Goal: Task Accomplishment & Management: Manage account settings

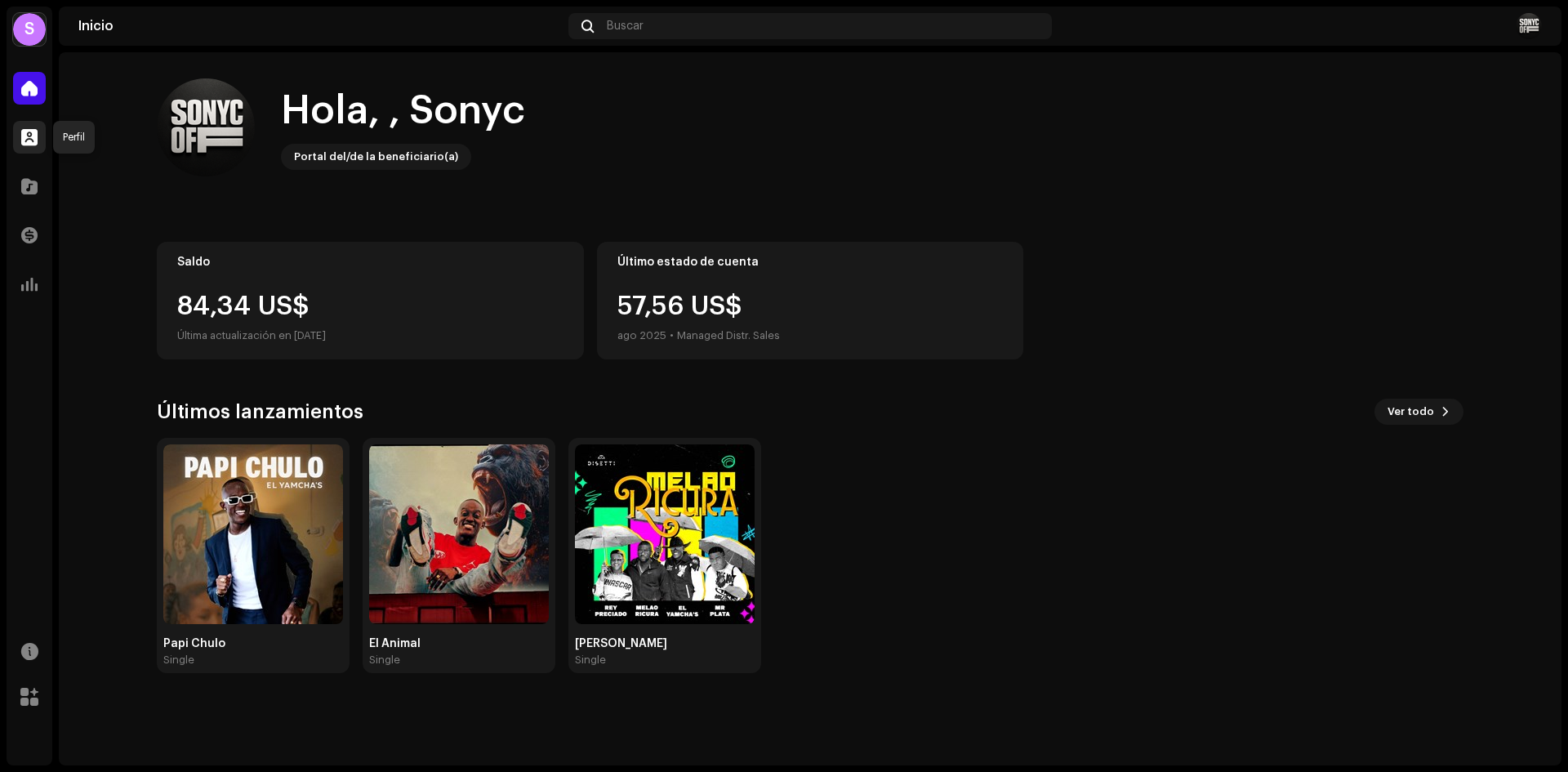
click at [32, 139] on span at bounding box center [30, 136] width 17 height 13
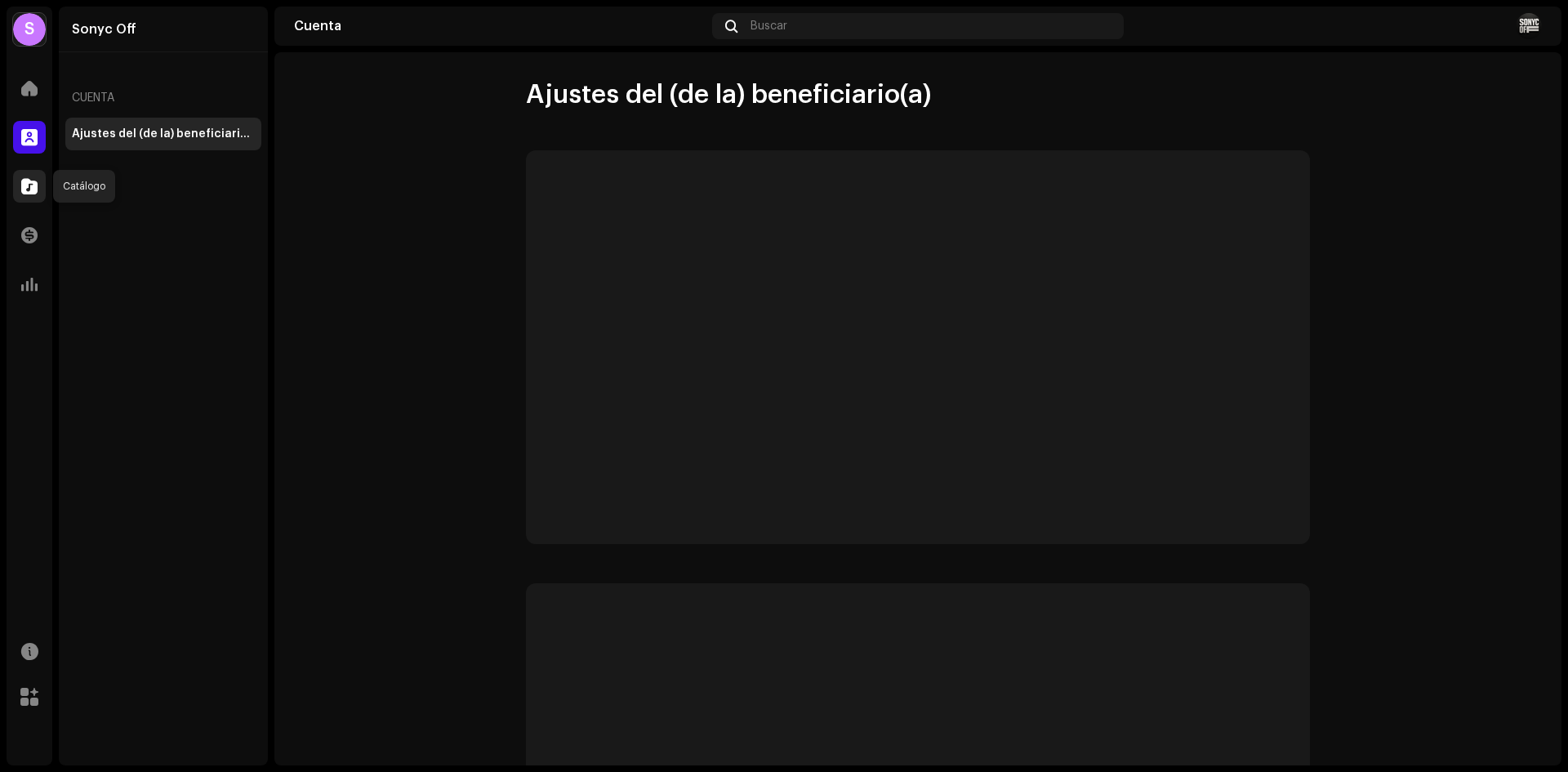
click at [34, 192] on span at bounding box center [30, 186] width 17 height 13
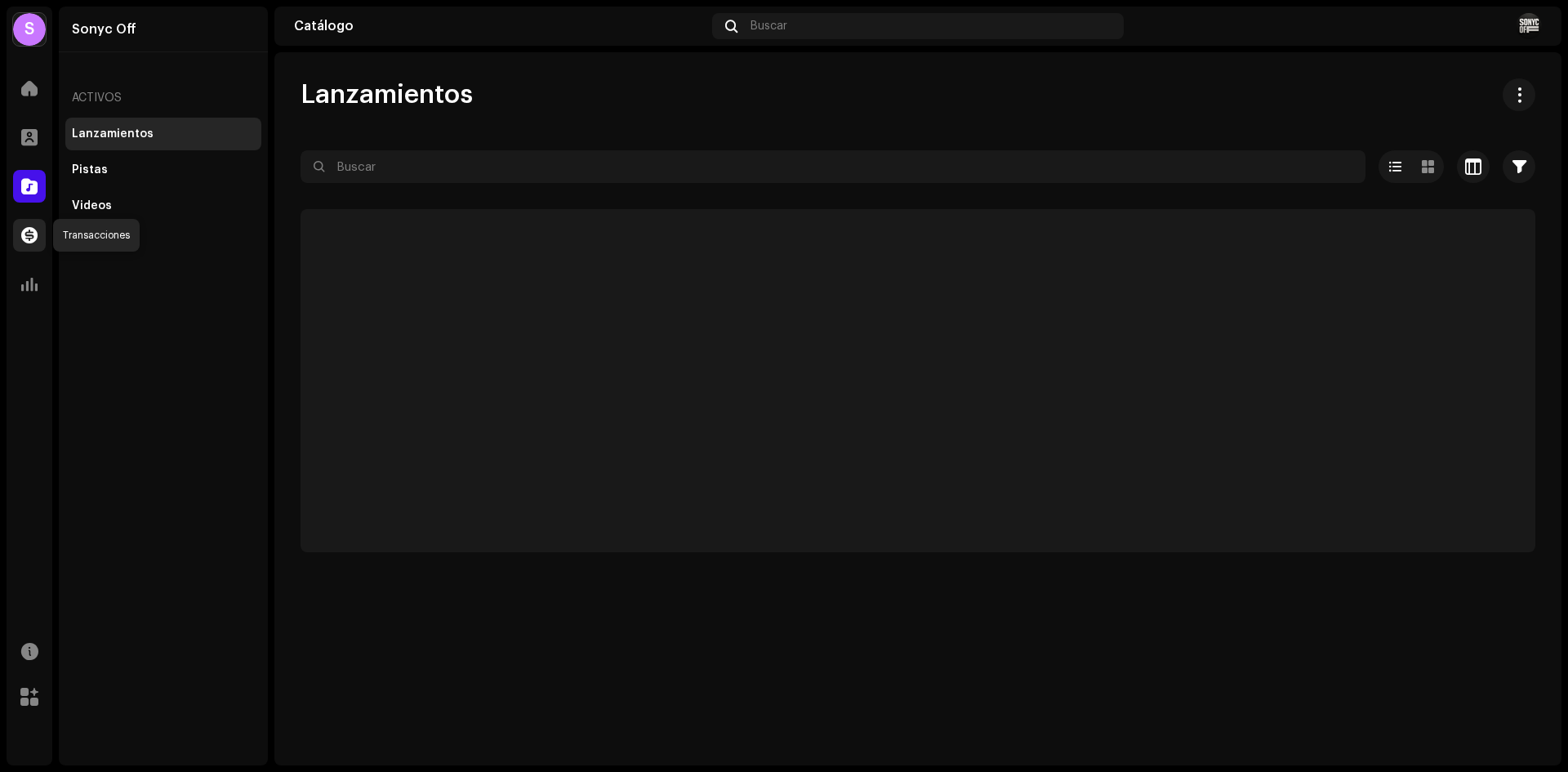
click at [27, 232] on span at bounding box center [30, 235] width 17 height 13
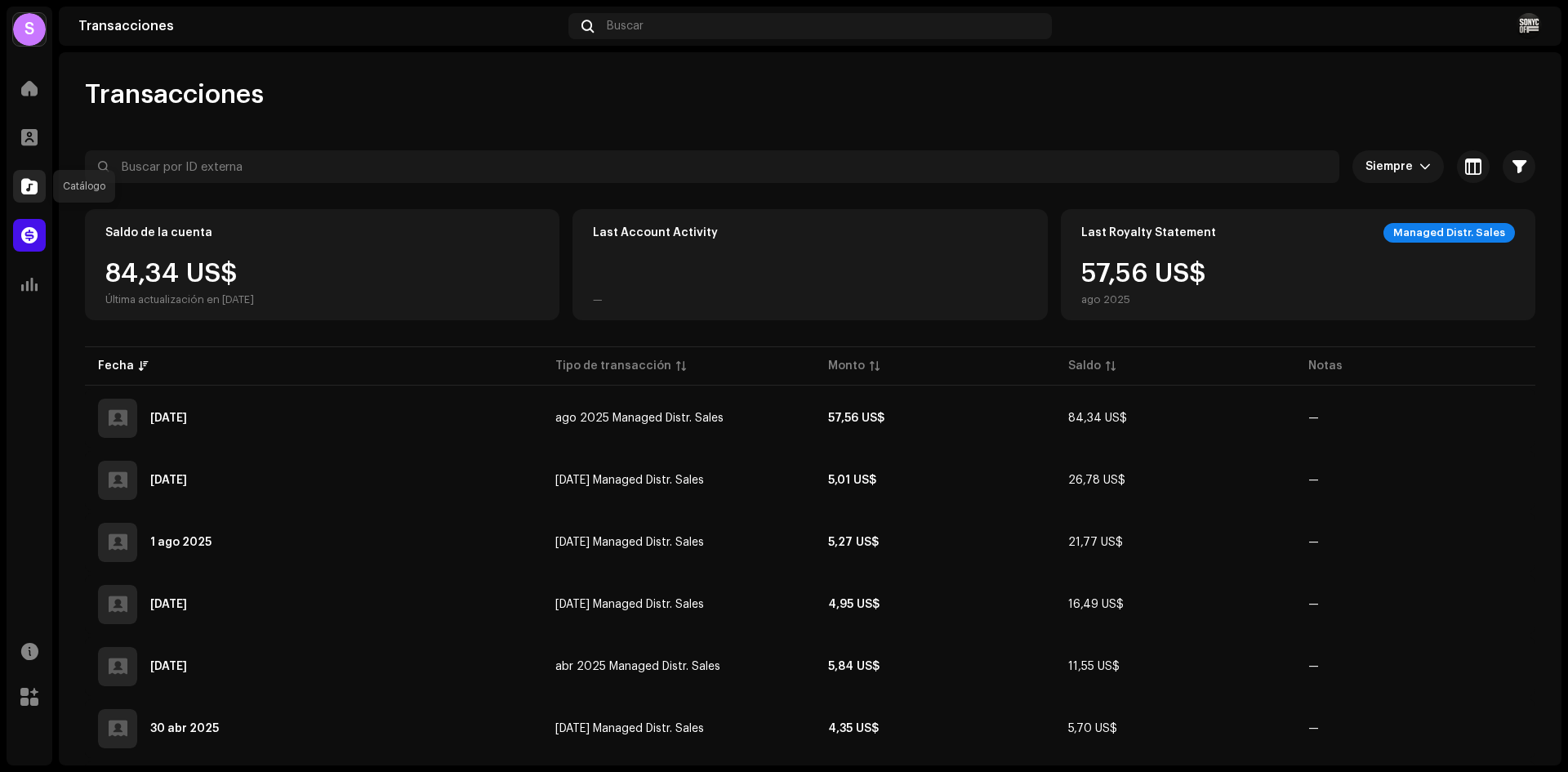
drag, startPoint x: 34, startPoint y: 190, endPoint x: 35, endPoint y: 176, distance: 14.0
click at [34, 188] on span at bounding box center [30, 186] width 17 height 13
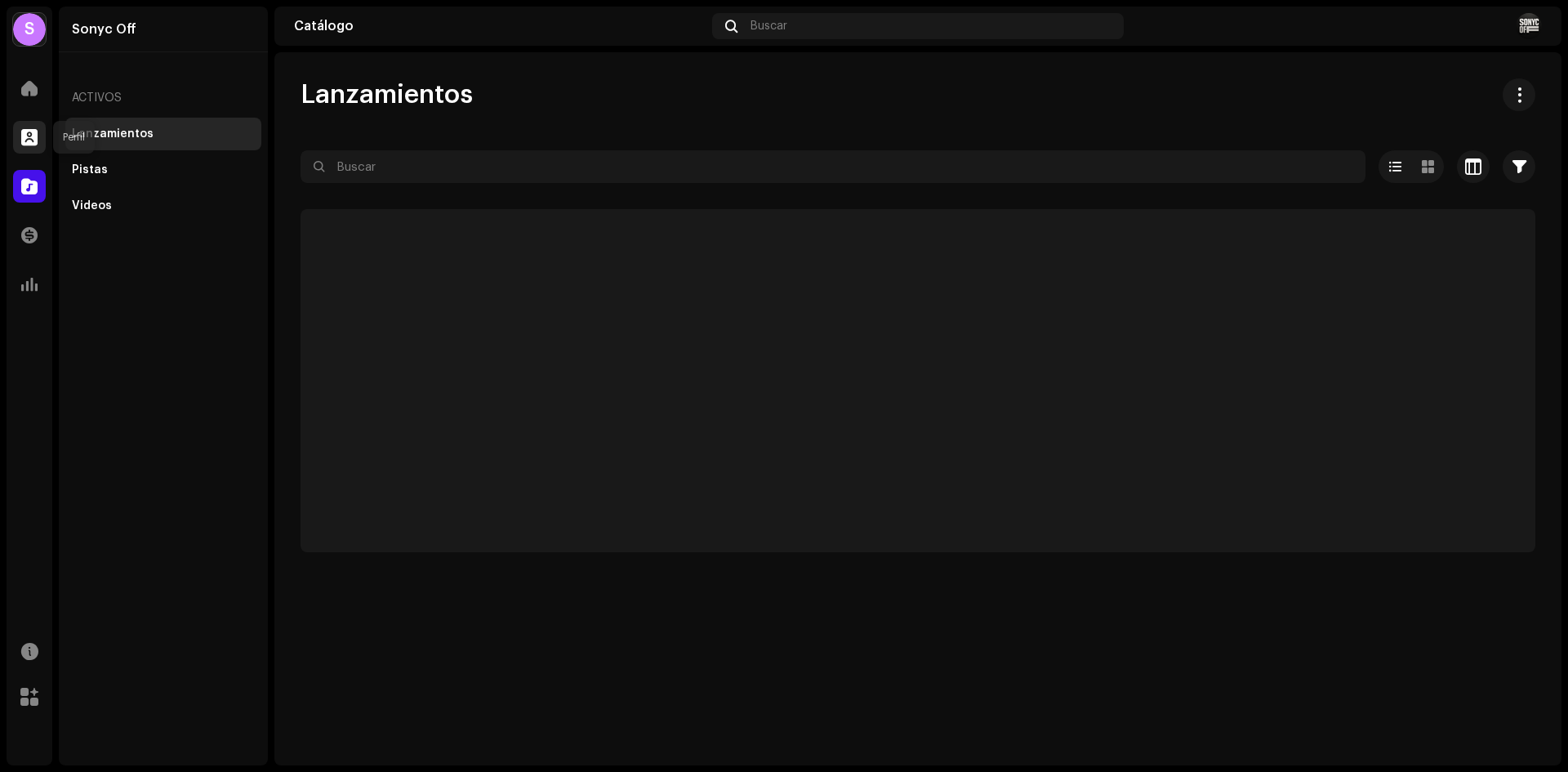
click at [36, 145] on div at bounding box center [29, 136] width 33 height 33
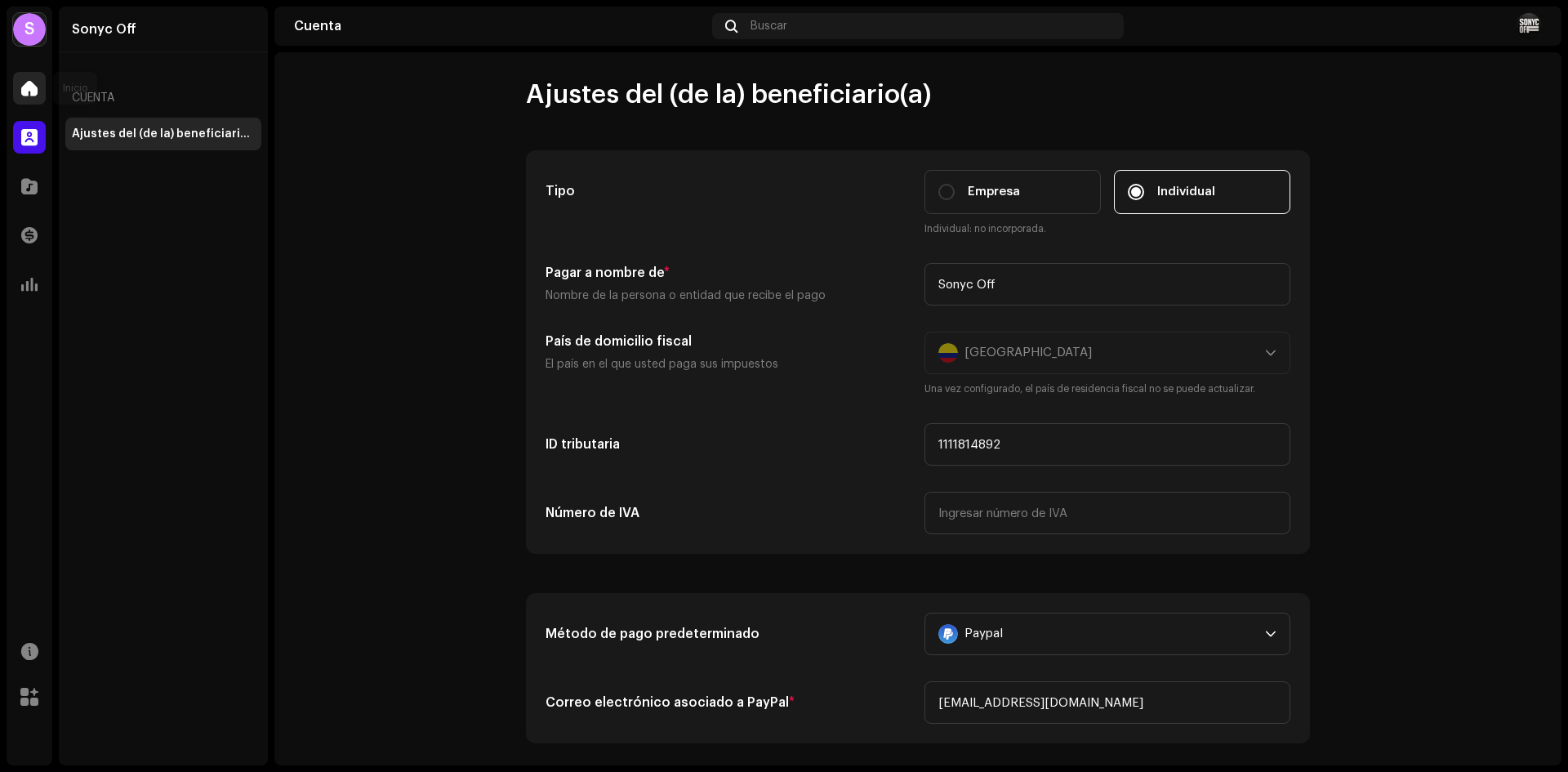
click at [27, 93] on span at bounding box center [30, 88] width 17 height 13
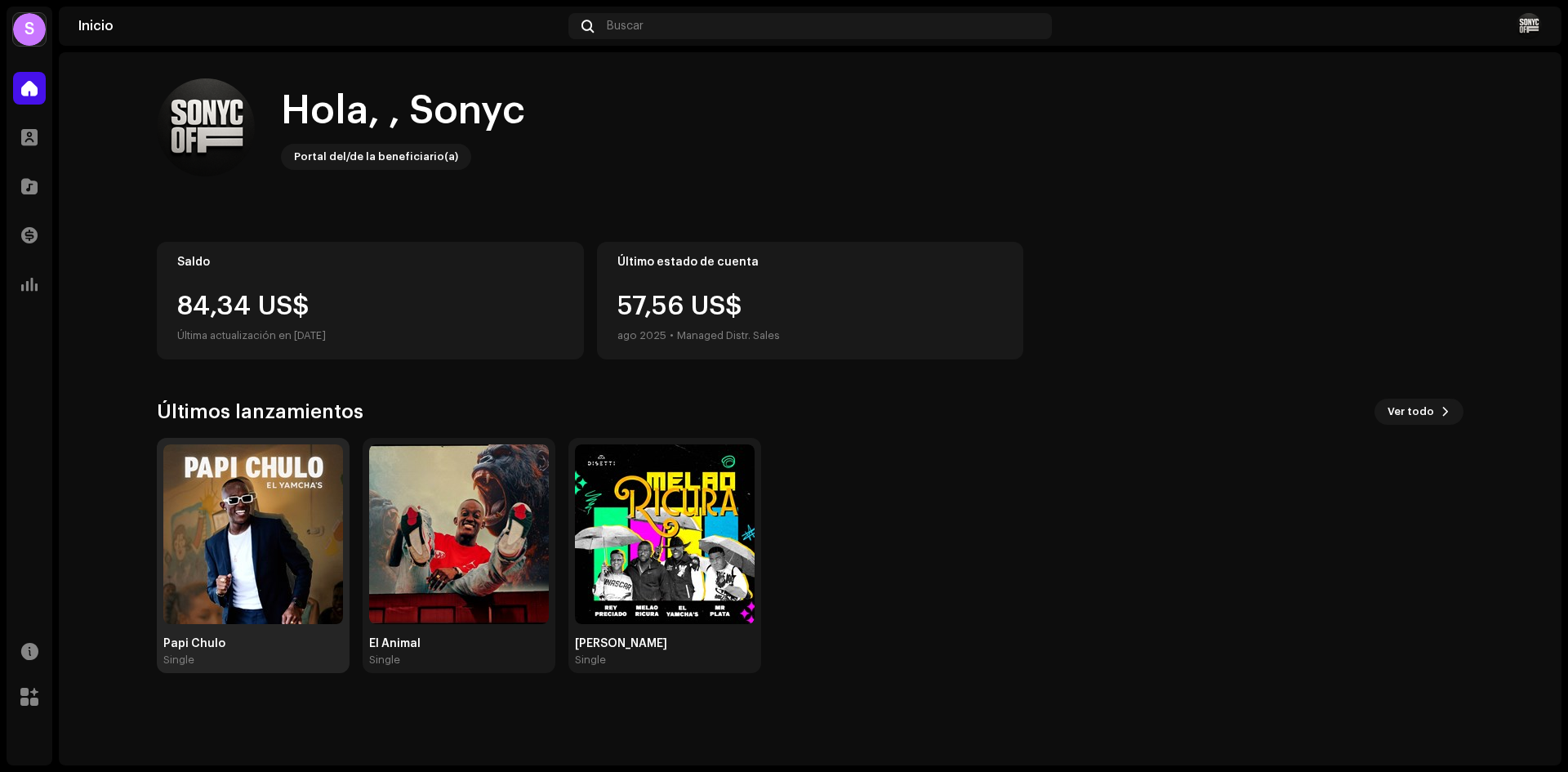
click at [224, 529] on img at bounding box center [254, 534] width 180 height 180
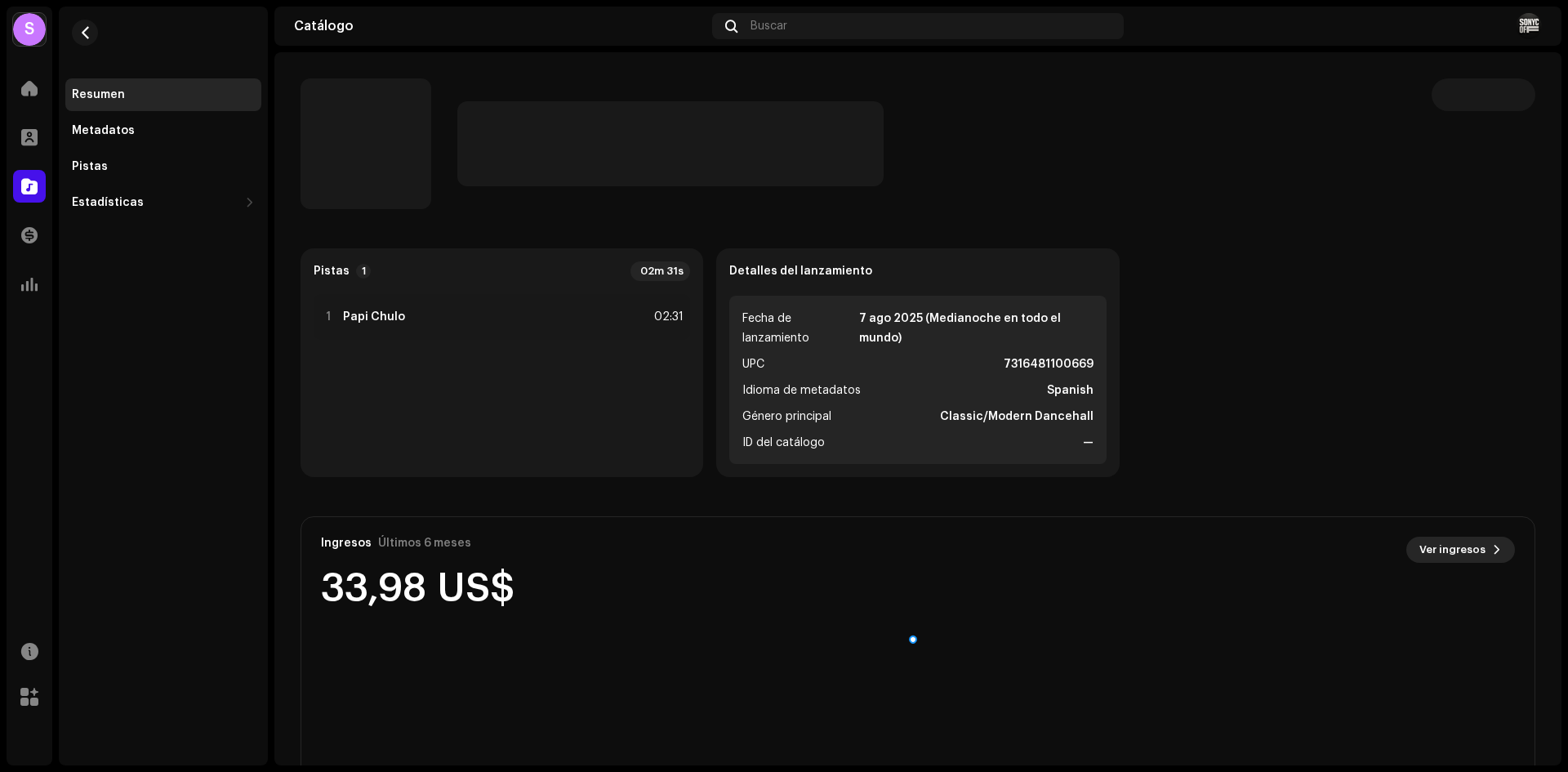
click at [1479, 554] on button "Ver ingresos" at bounding box center [1460, 550] width 109 height 26
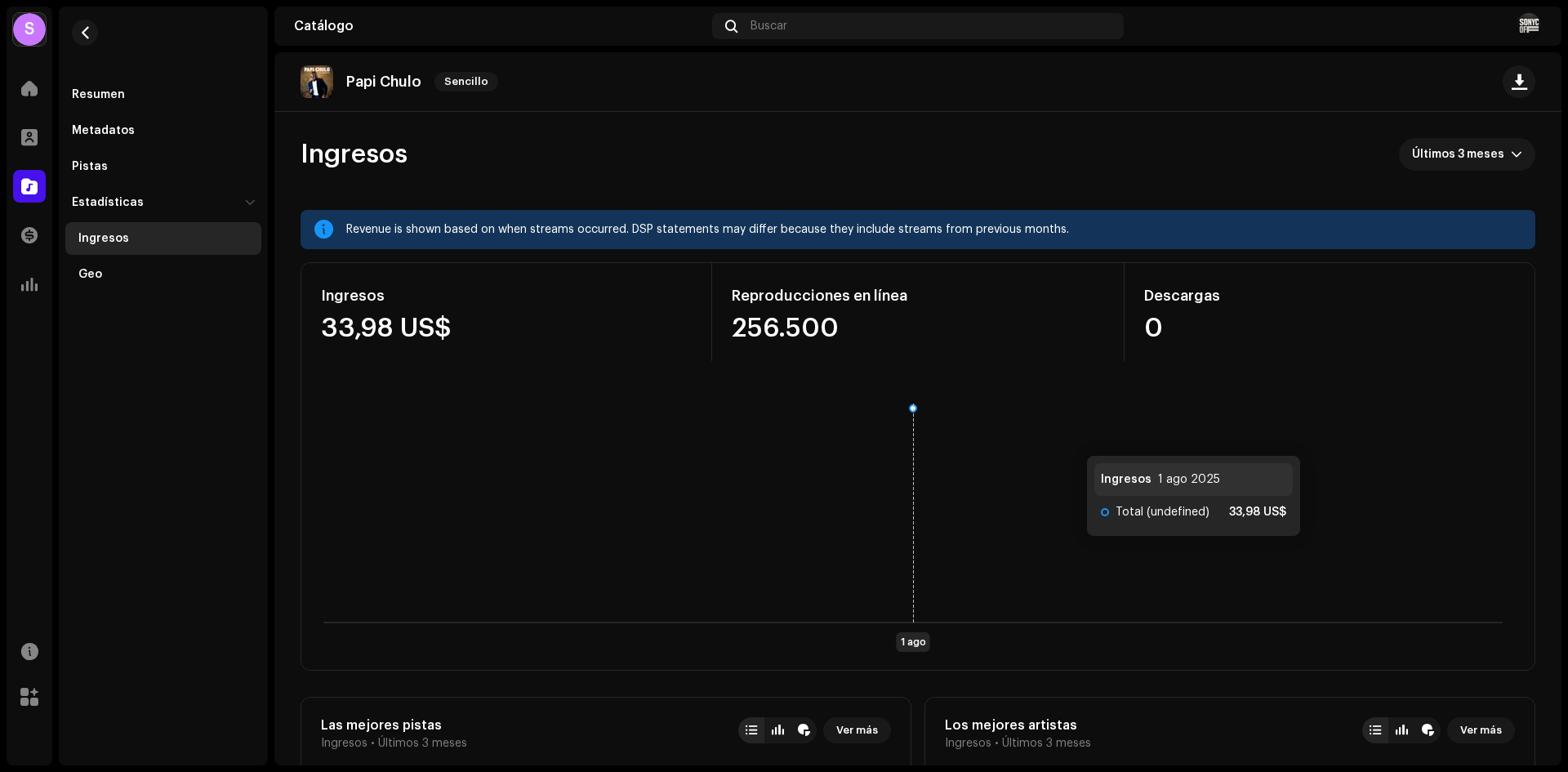
drag, startPoint x: 735, startPoint y: 327, endPoint x: 1071, endPoint y: 439, distance: 354.2
click at [1071, 439] on div "Ingresos 33,98 US$ Reproducciones en línea 256.500 Descargas 0 1 ago 1 ago Ingr…" at bounding box center [918, 467] width 1234 height 409
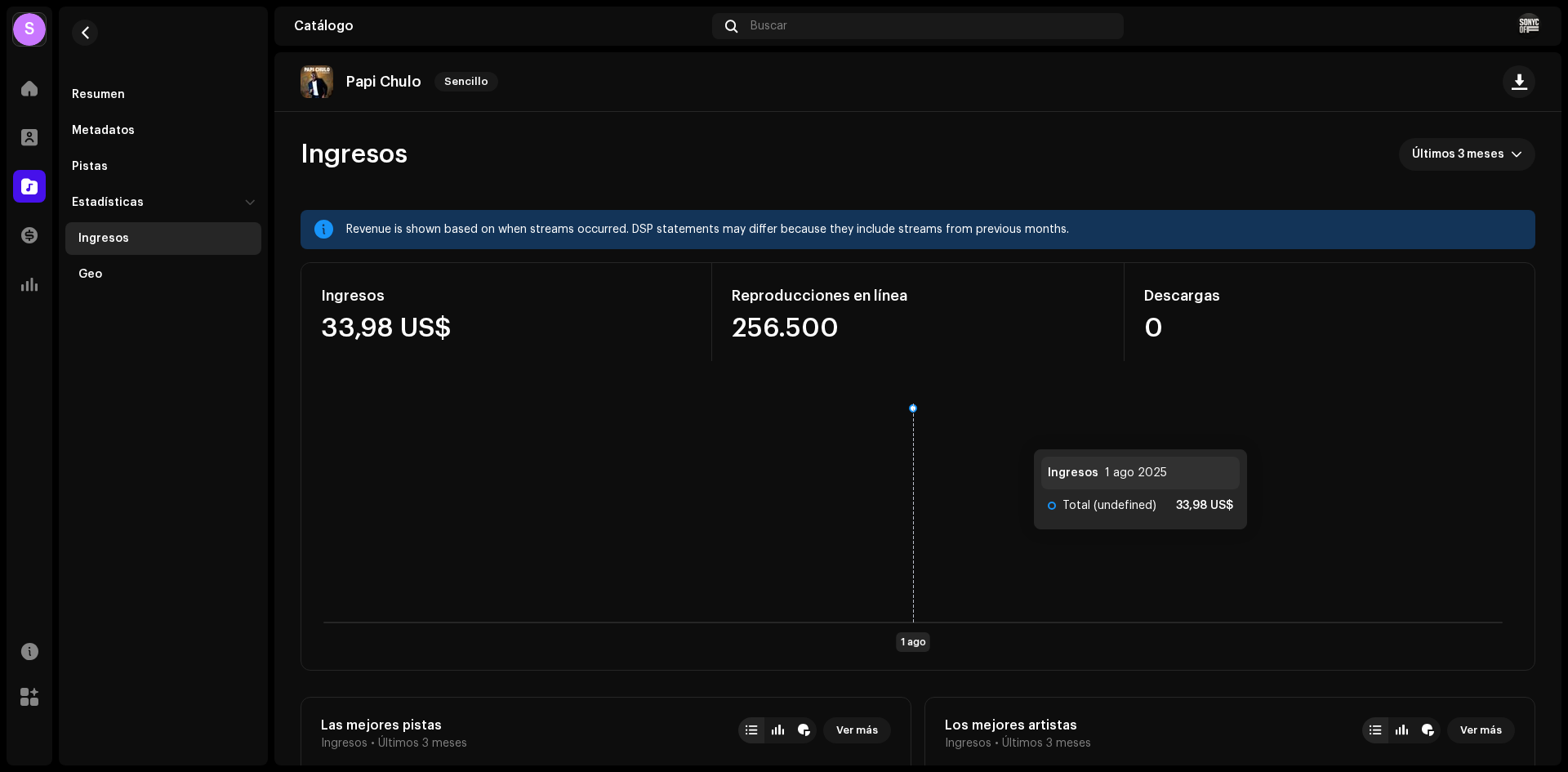
click at [1017, 433] on rect at bounding box center [913, 524] width 1210 height 262
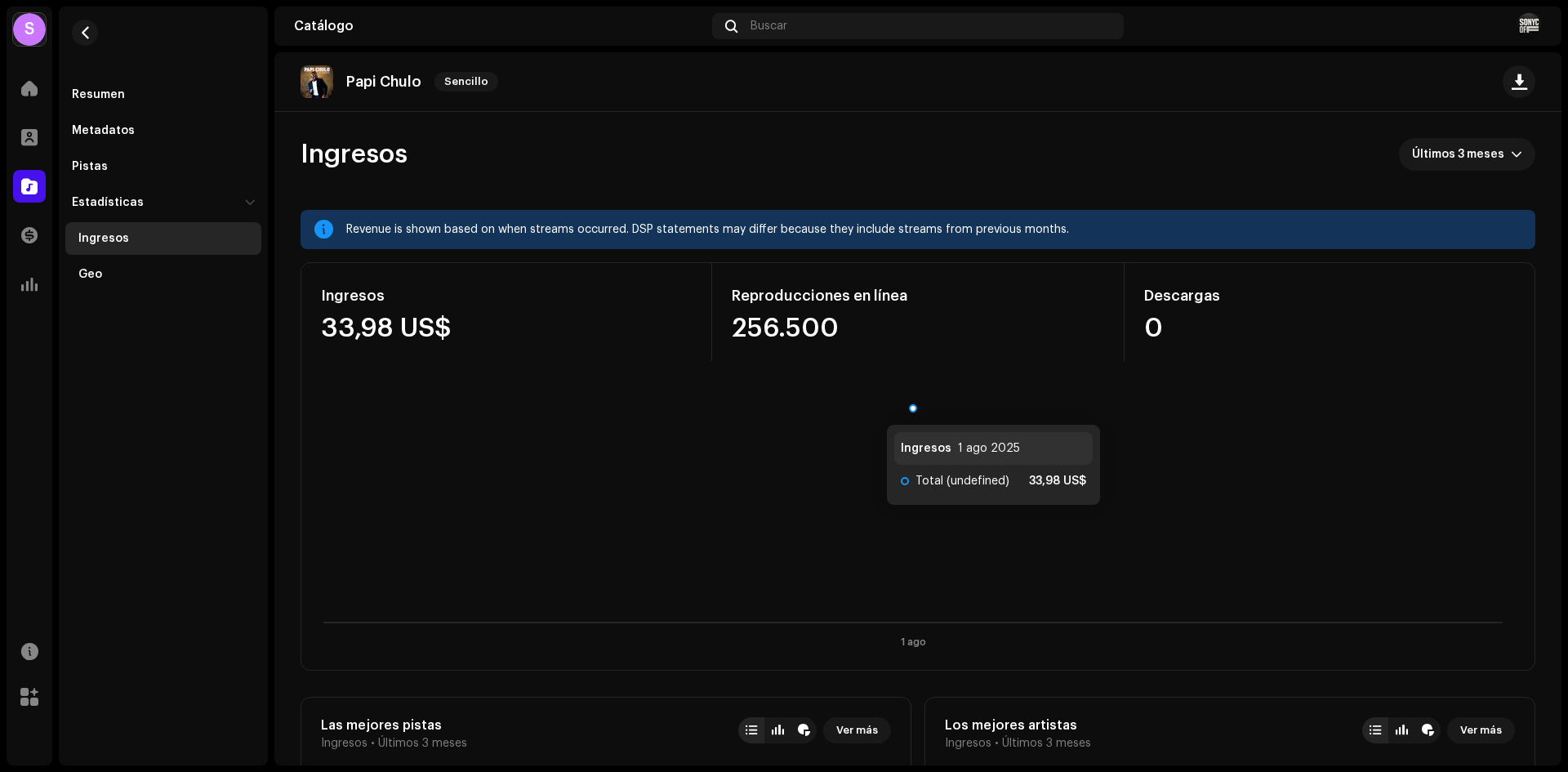
click at [751, 383] on div "Ingresos 33,98 US$ Reproducciones en línea 256.500 Descargas 0 1 ago Ingresos 1…" at bounding box center [918, 467] width 1234 height 409
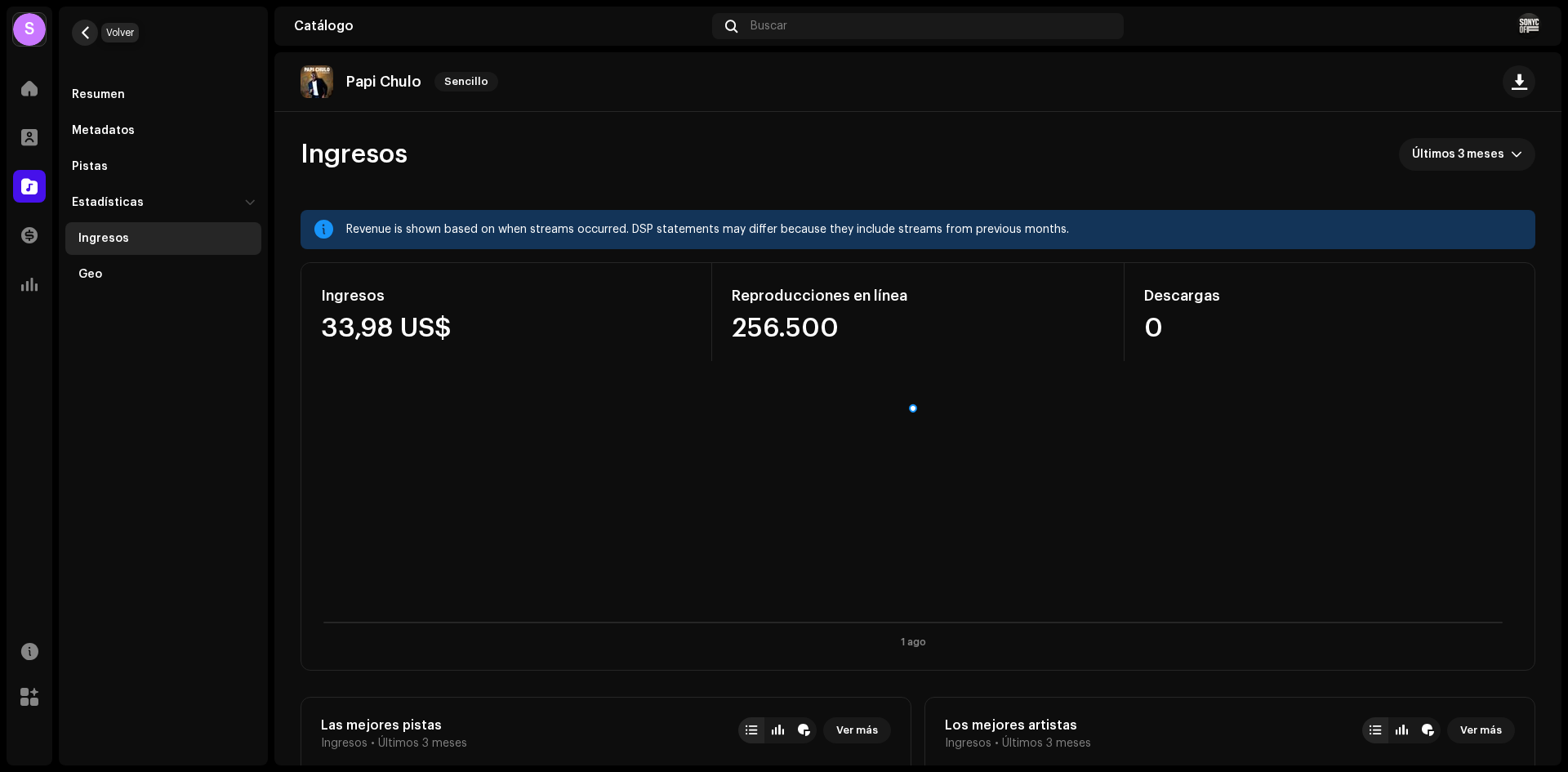
click at [83, 38] on span "button" at bounding box center [85, 32] width 12 height 13
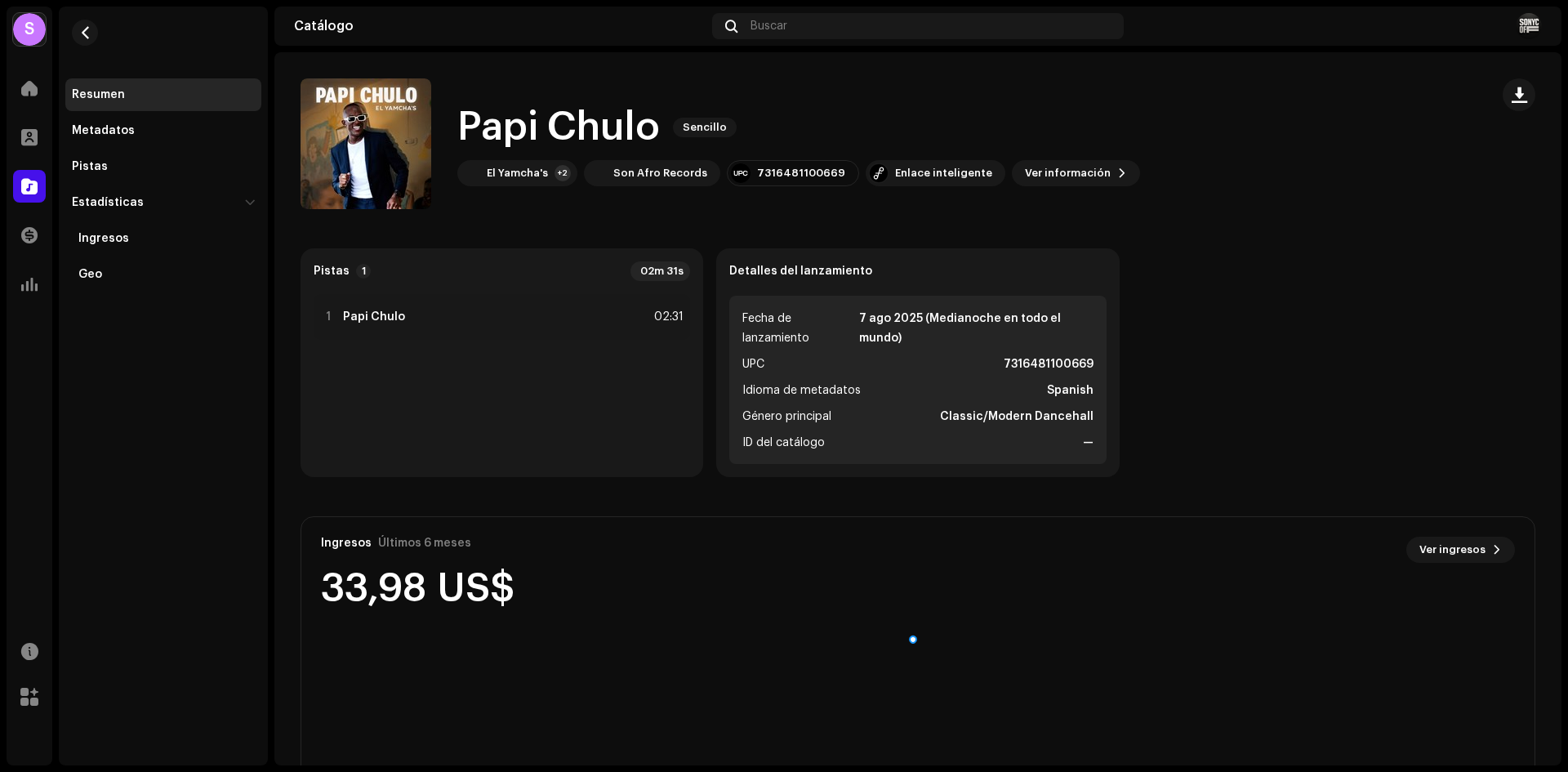
click at [74, 22] on re-m-nav-back at bounding box center [85, 42] width 39 height 72
click at [93, 35] on button "button" at bounding box center [85, 33] width 26 height 26
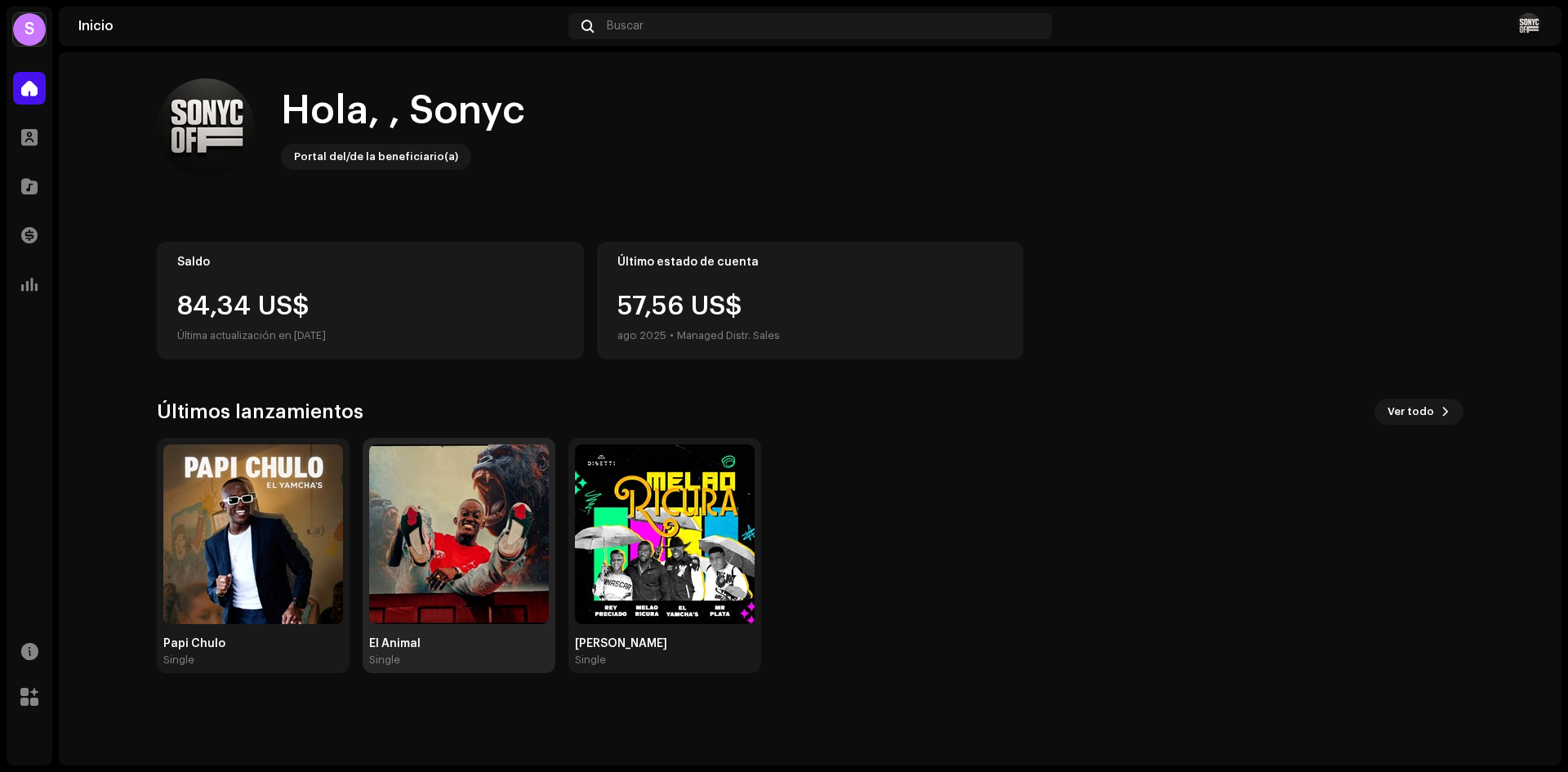
click at [508, 560] on img at bounding box center [459, 534] width 180 height 180
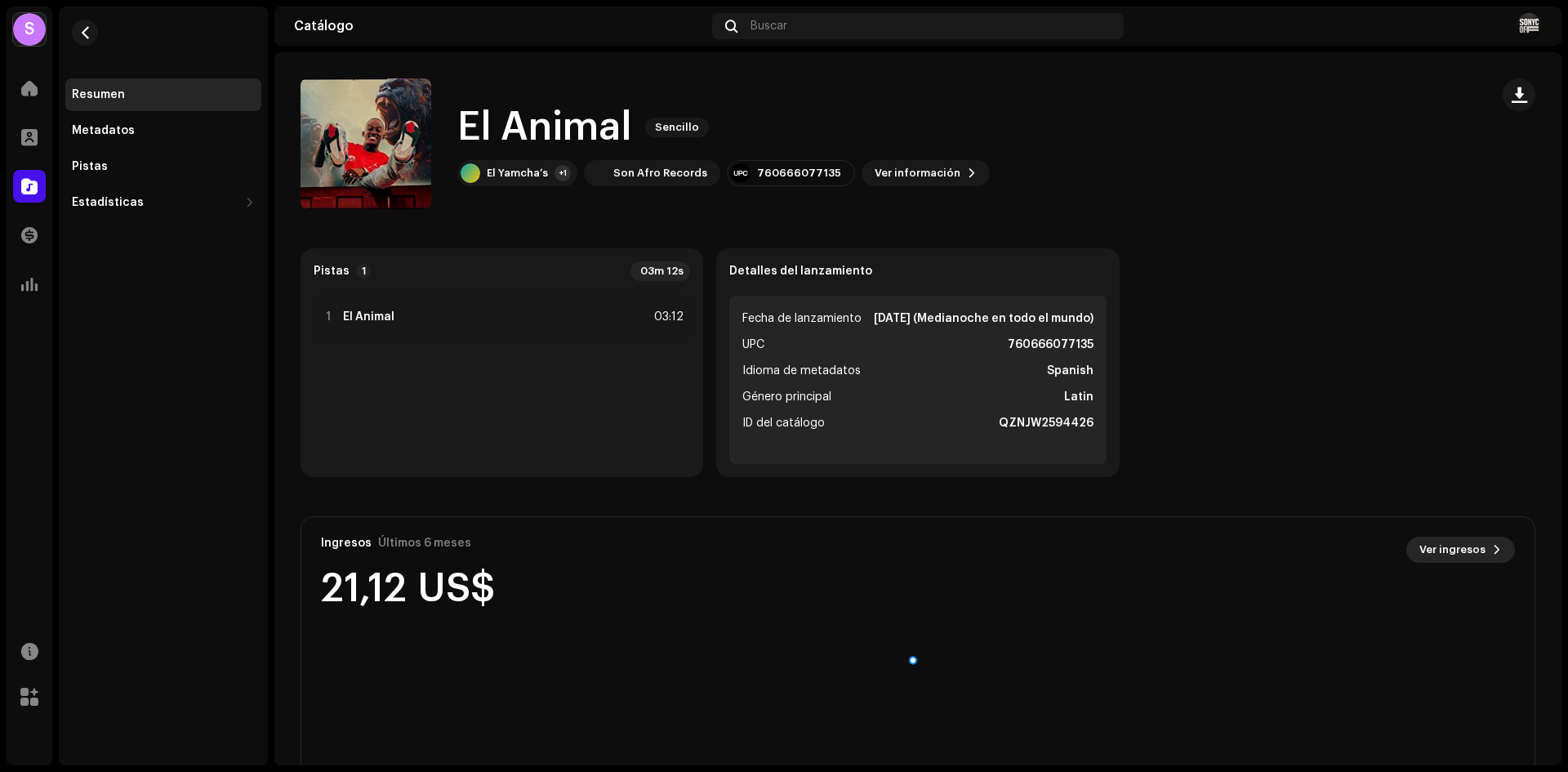
click at [1461, 547] on span "Ver ingresos" at bounding box center [1452, 549] width 66 height 33
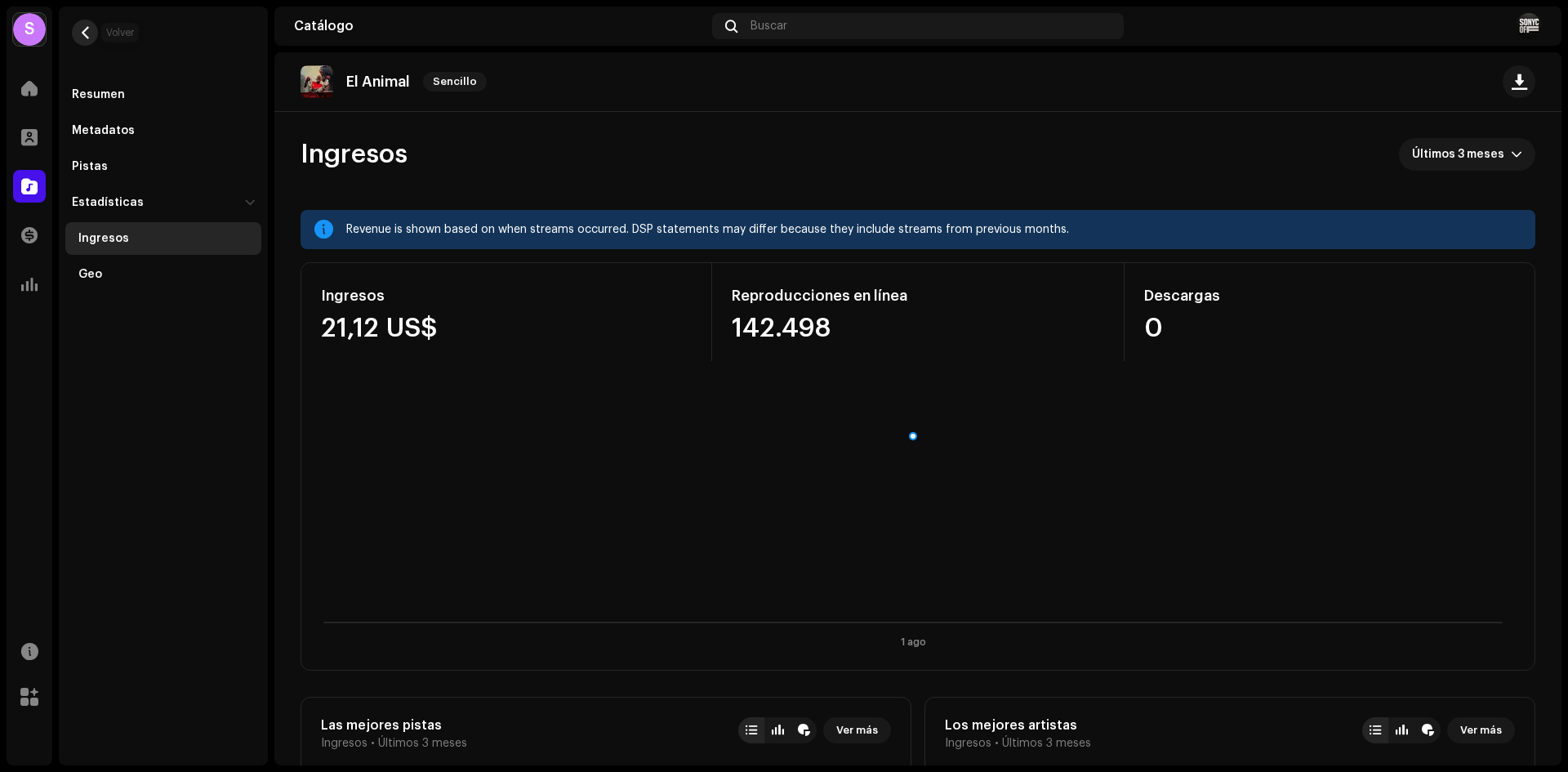
click at [83, 25] on button "button" at bounding box center [85, 33] width 26 height 26
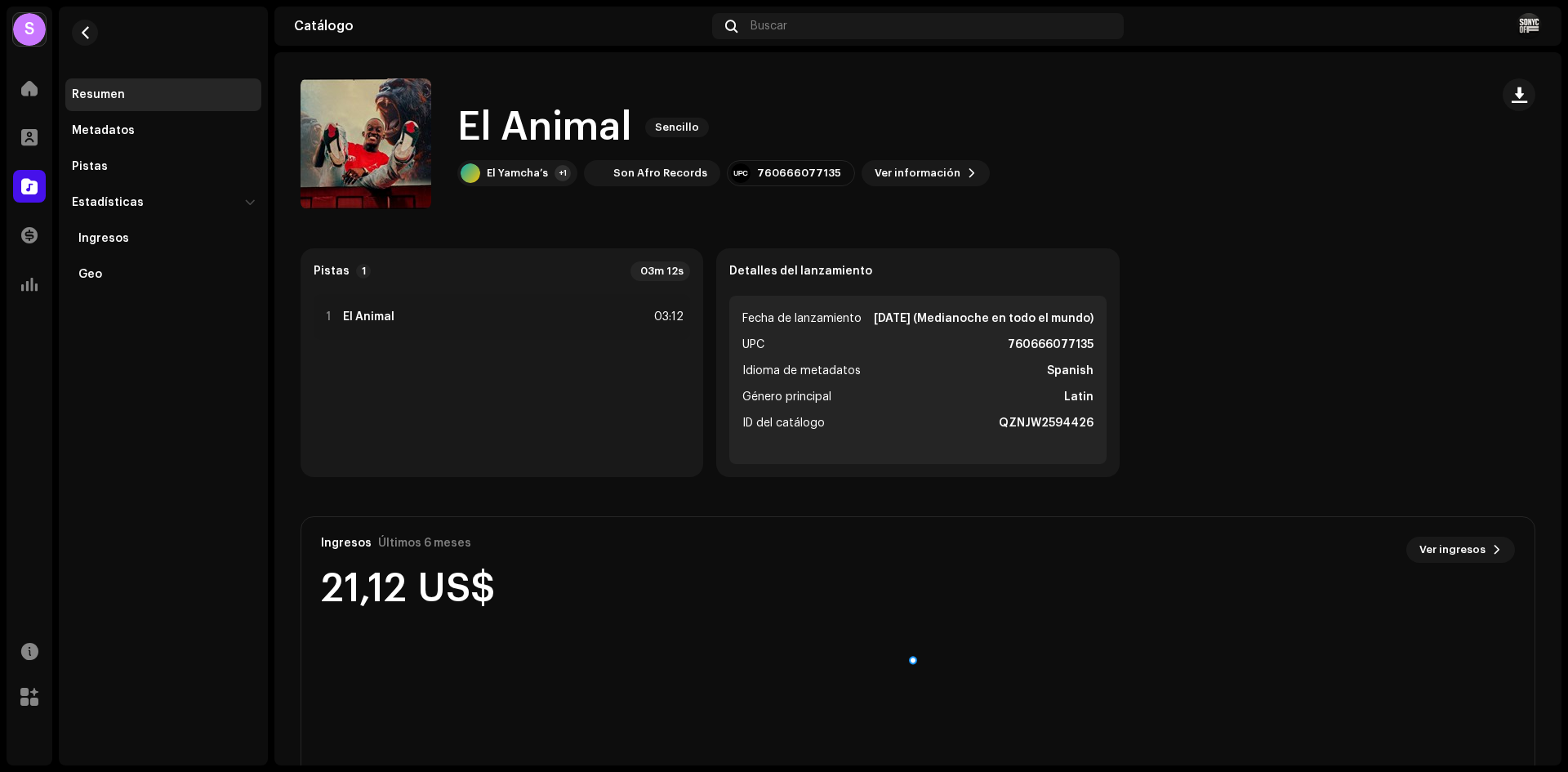
drag, startPoint x: 496, startPoint y: 593, endPoint x: 315, endPoint y: 594, distance: 181.0
click at [315, 594] on div "Ingresos Últimos 6 meses Ver ingresos 21,12 US$" at bounding box center [918, 573] width 1233 height 112
drag, startPoint x: 323, startPoint y: 592, endPoint x: 520, endPoint y: 585, distance: 197.1
click at [520, 585] on div "Ingresos Últimos 6 meses Ver ingresos 21,12 US$" at bounding box center [918, 573] width 1233 height 112
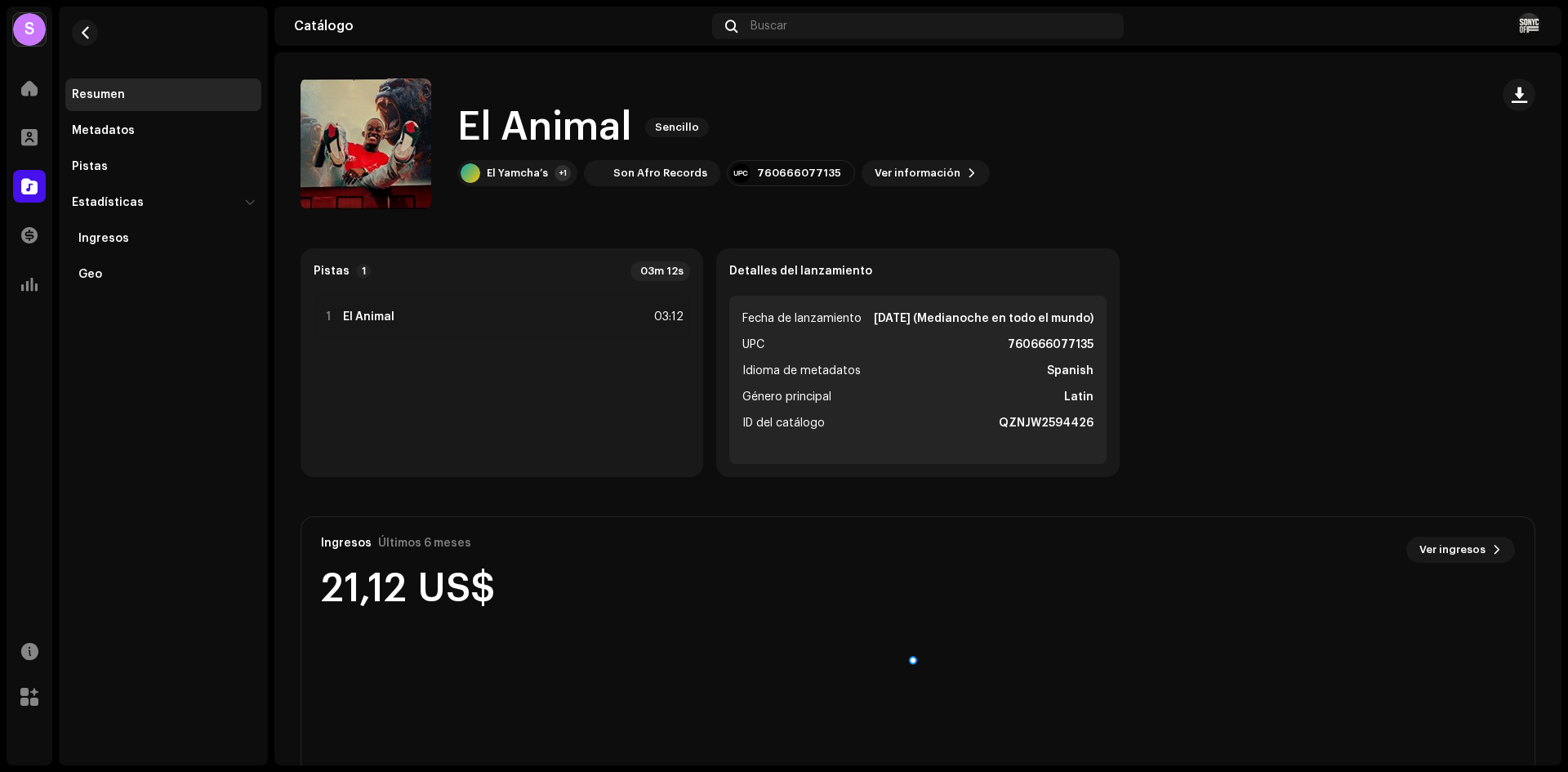
click at [520, 585] on div "Ingresos Últimos 6 meses Ver ingresos 21,12 US$" at bounding box center [918, 573] width 1233 height 112
drag, startPoint x: 520, startPoint y: 585, endPoint x: 348, endPoint y: 592, distance: 172.1
click at [350, 592] on div "Ingresos Últimos 6 meses Ver ingresos 21,12 US$" at bounding box center [918, 573] width 1233 height 112
click at [348, 592] on div "21,12 US$" at bounding box center [408, 589] width 174 height 39
drag, startPoint x: 323, startPoint y: 595, endPoint x: 489, endPoint y: 587, distance: 166.2
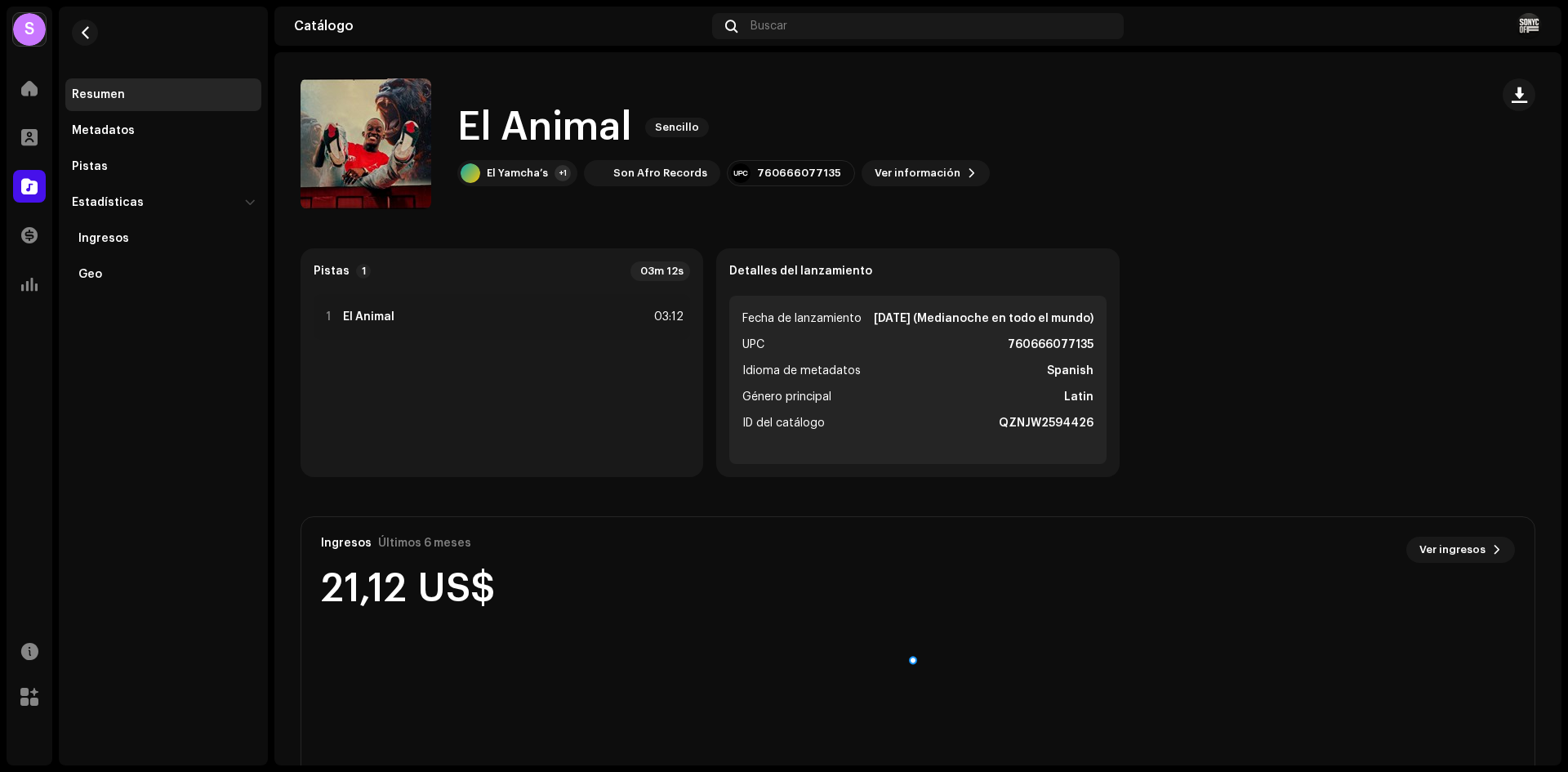
click at [489, 587] on div "21,12 US$" at bounding box center [408, 589] width 174 height 39
click at [17, 88] on div at bounding box center [29, 88] width 33 height 33
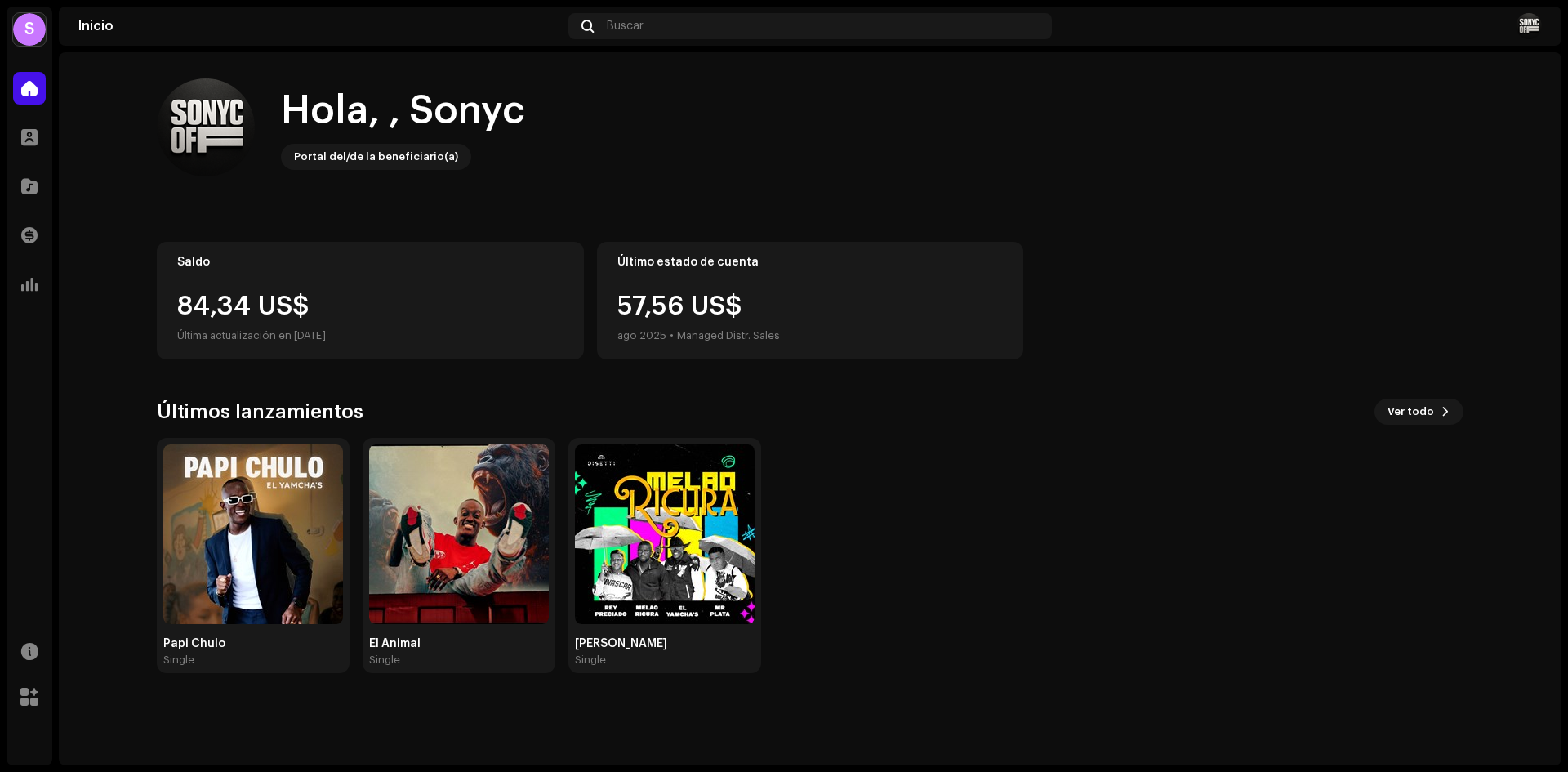
click at [300, 331] on div "Última actualización en [DATE]" at bounding box center [370, 336] width 386 height 20
click at [30, 25] on div "S" at bounding box center [29, 29] width 33 height 33
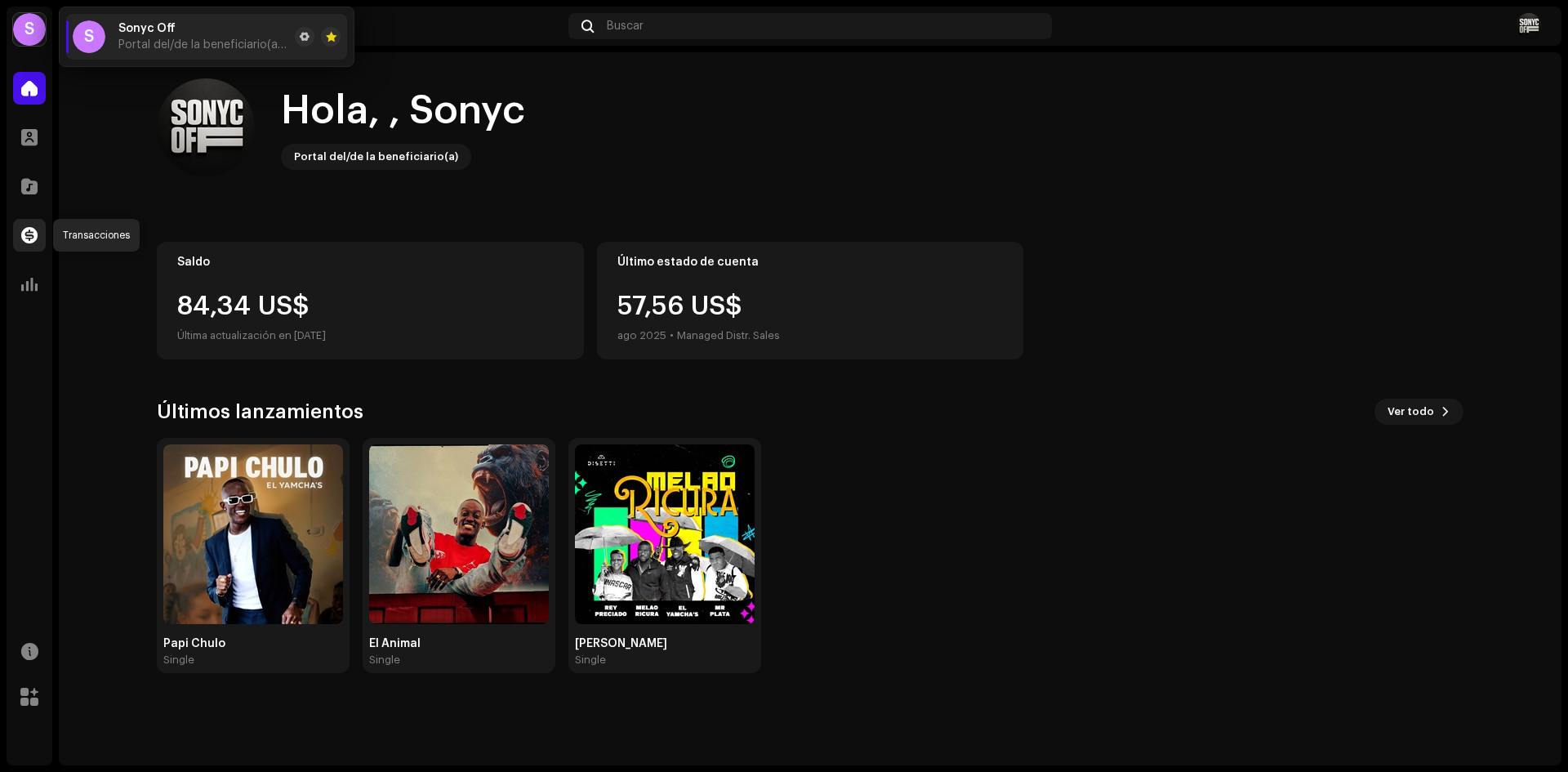
click at [27, 235] on span at bounding box center [30, 235] width 17 height 13
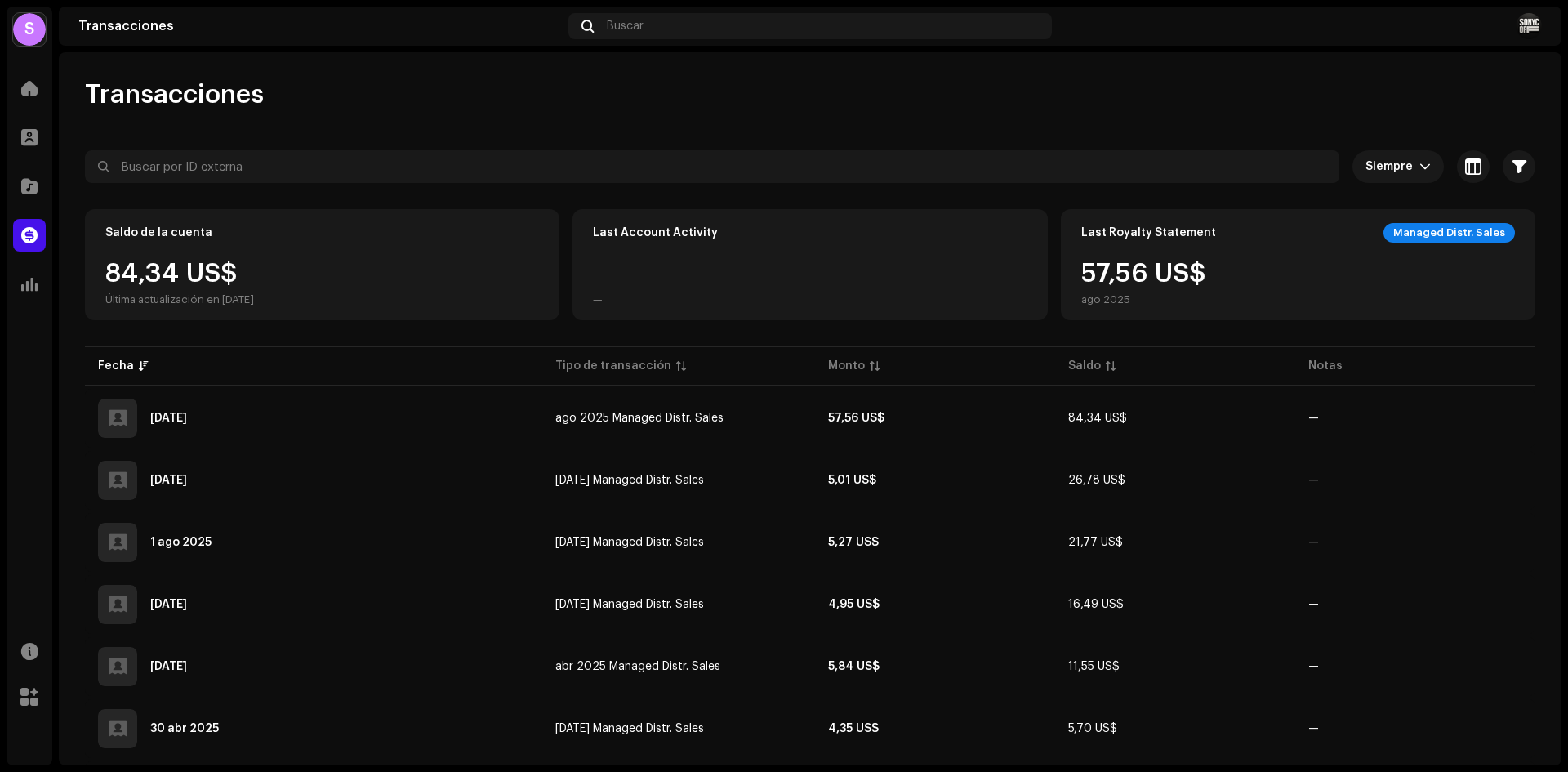
click at [33, 22] on div "S" at bounding box center [29, 29] width 33 height 33
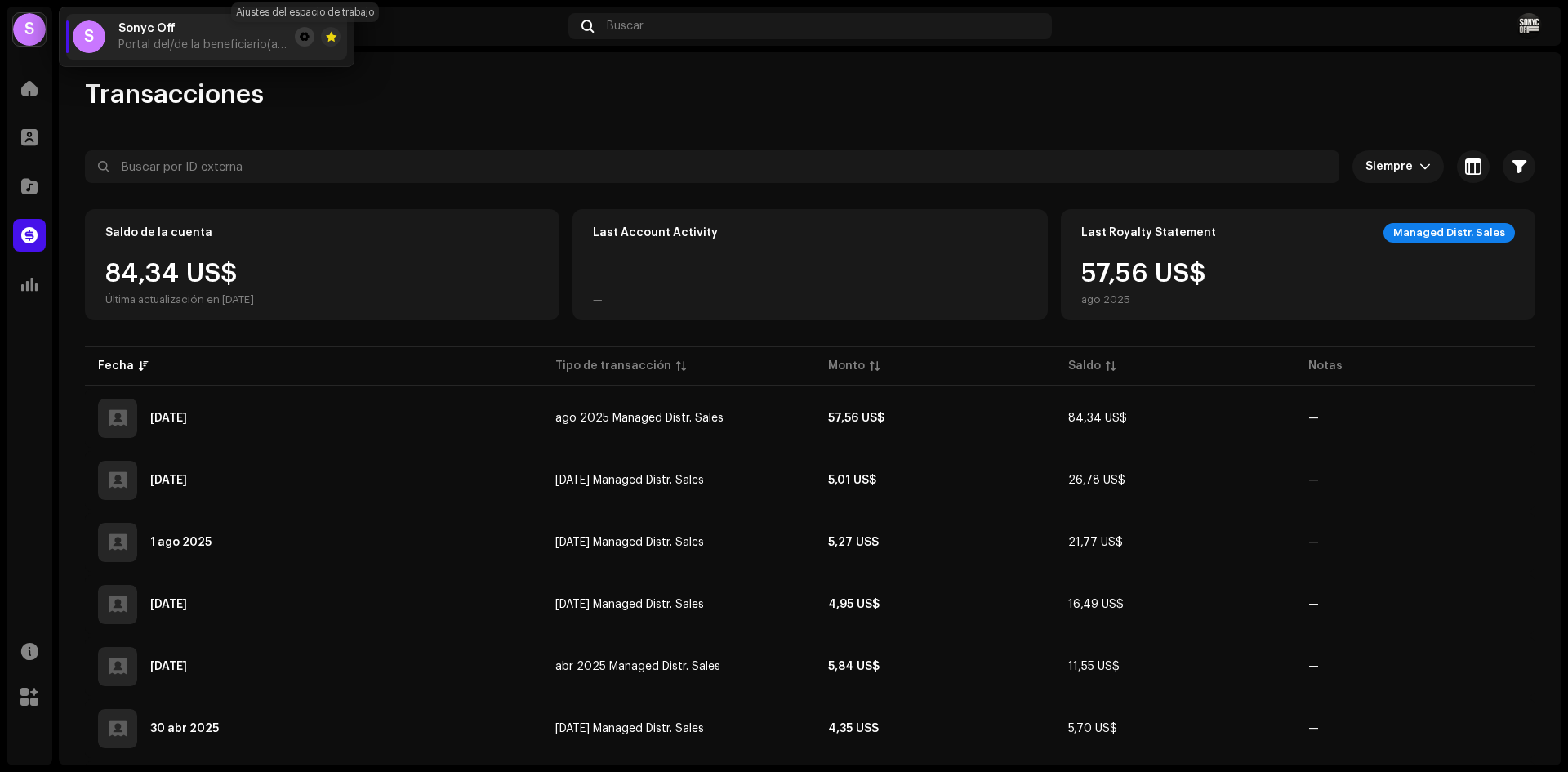
click at [311, 36] on button at bounding box center [305, 37] width 20 height 20
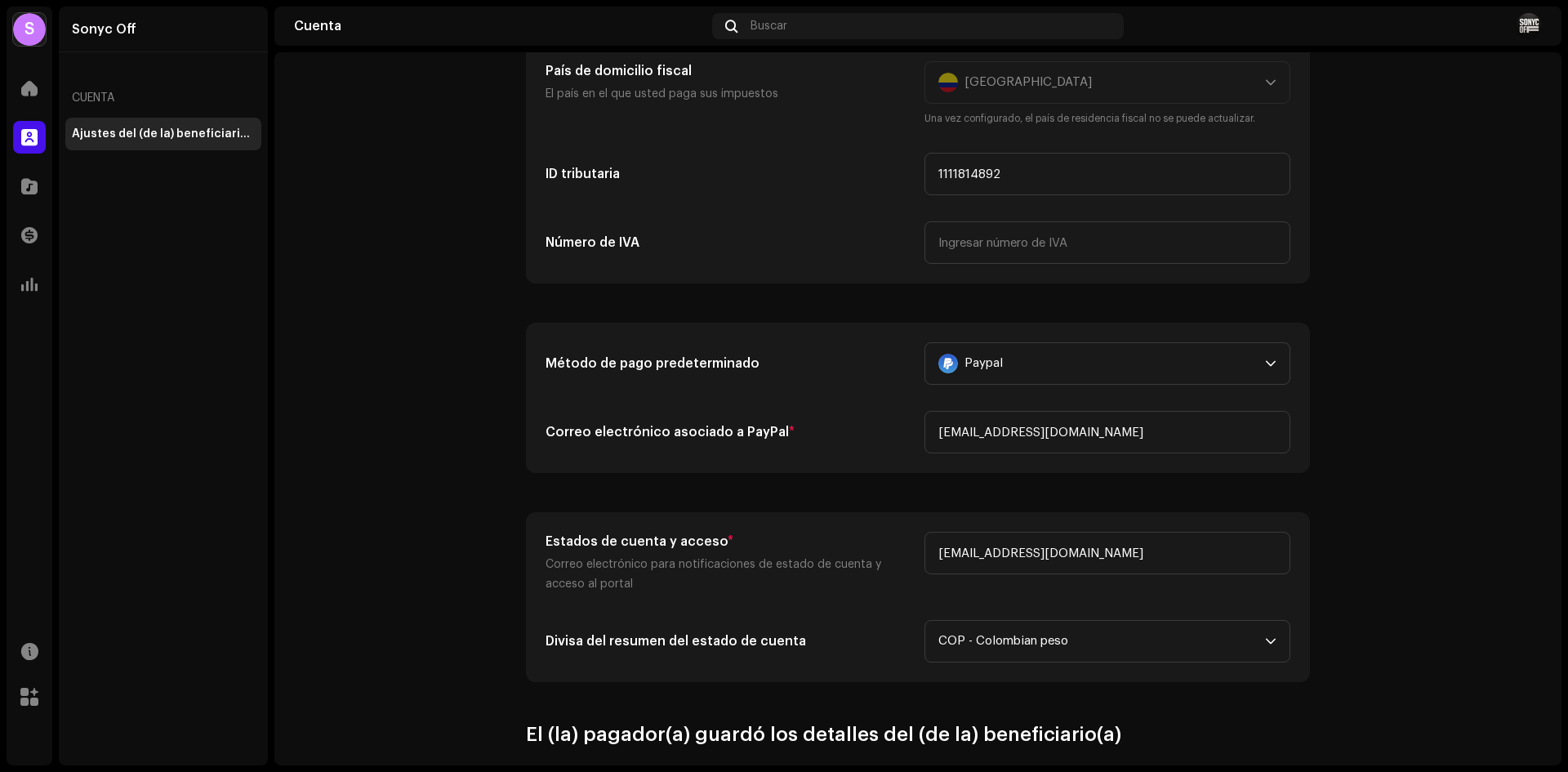
scroll to position [272, 0]
click at [1271, 355] on div "dropdown trigger" at bounding box center [1271, 361] width 12 height 40
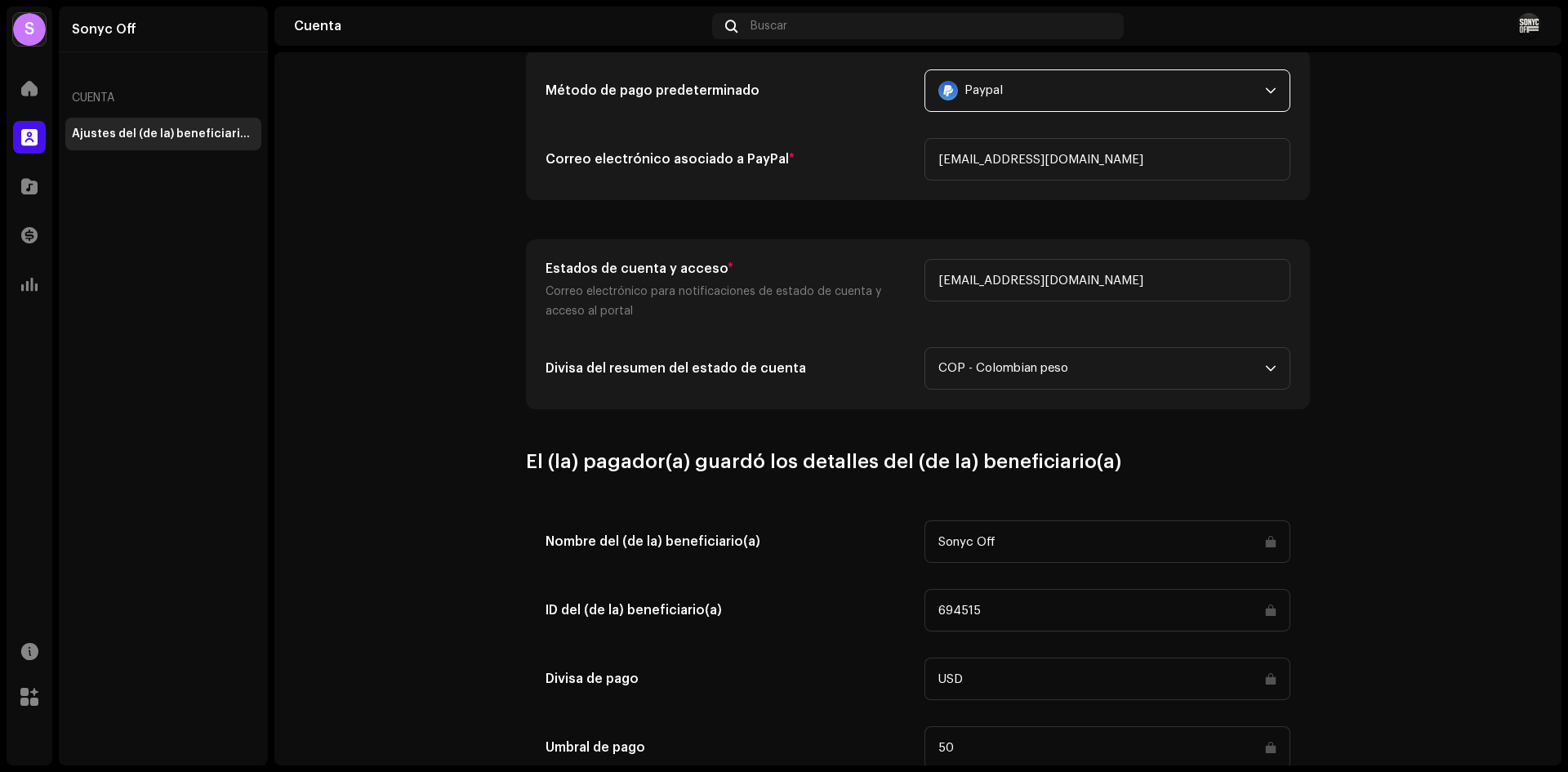
scroll to position [545, 0]
click at [1276, 355] on p-select "COP - Colombian peso" at bounding box center [1107, 366] width 366 height 42
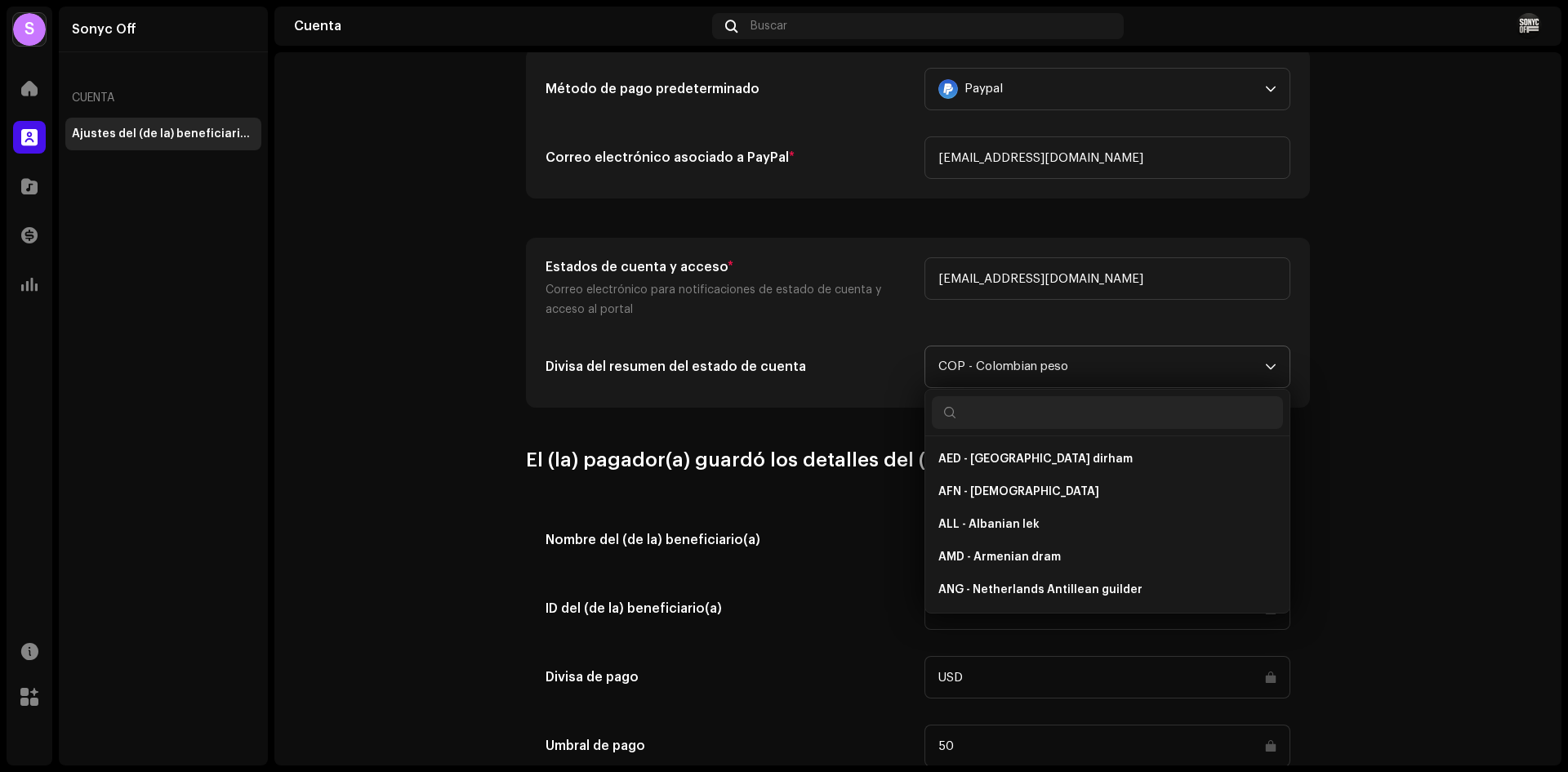
scroll to position [4307, 0]
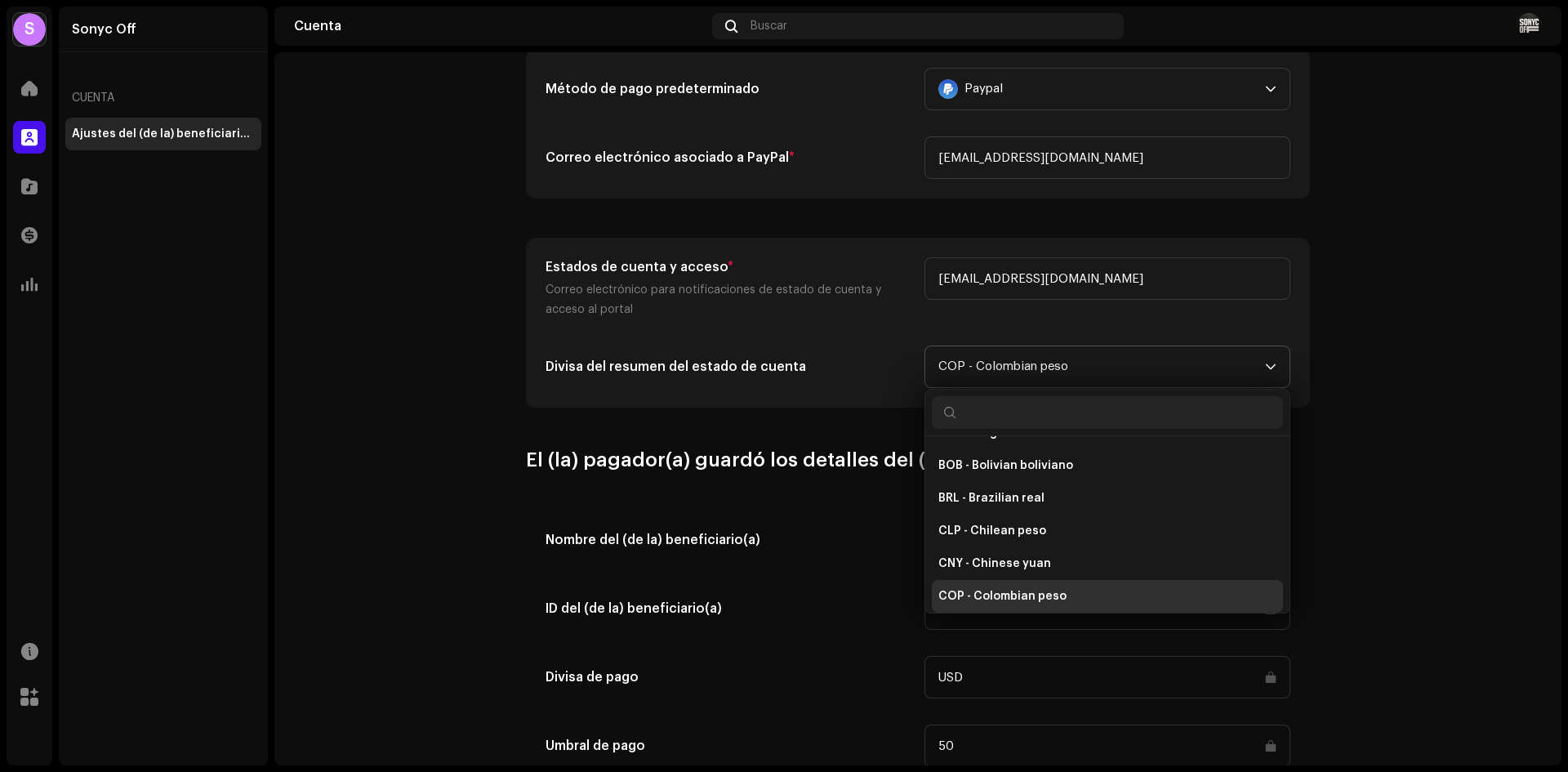
click at [1276, 355] on p-select "COP - Colombian peso AED - [GEOGRAPHIC_DATA] dirham AFN - Afghan afghani ALL - …" at bounding box center [1107, 366] width 366 height 42
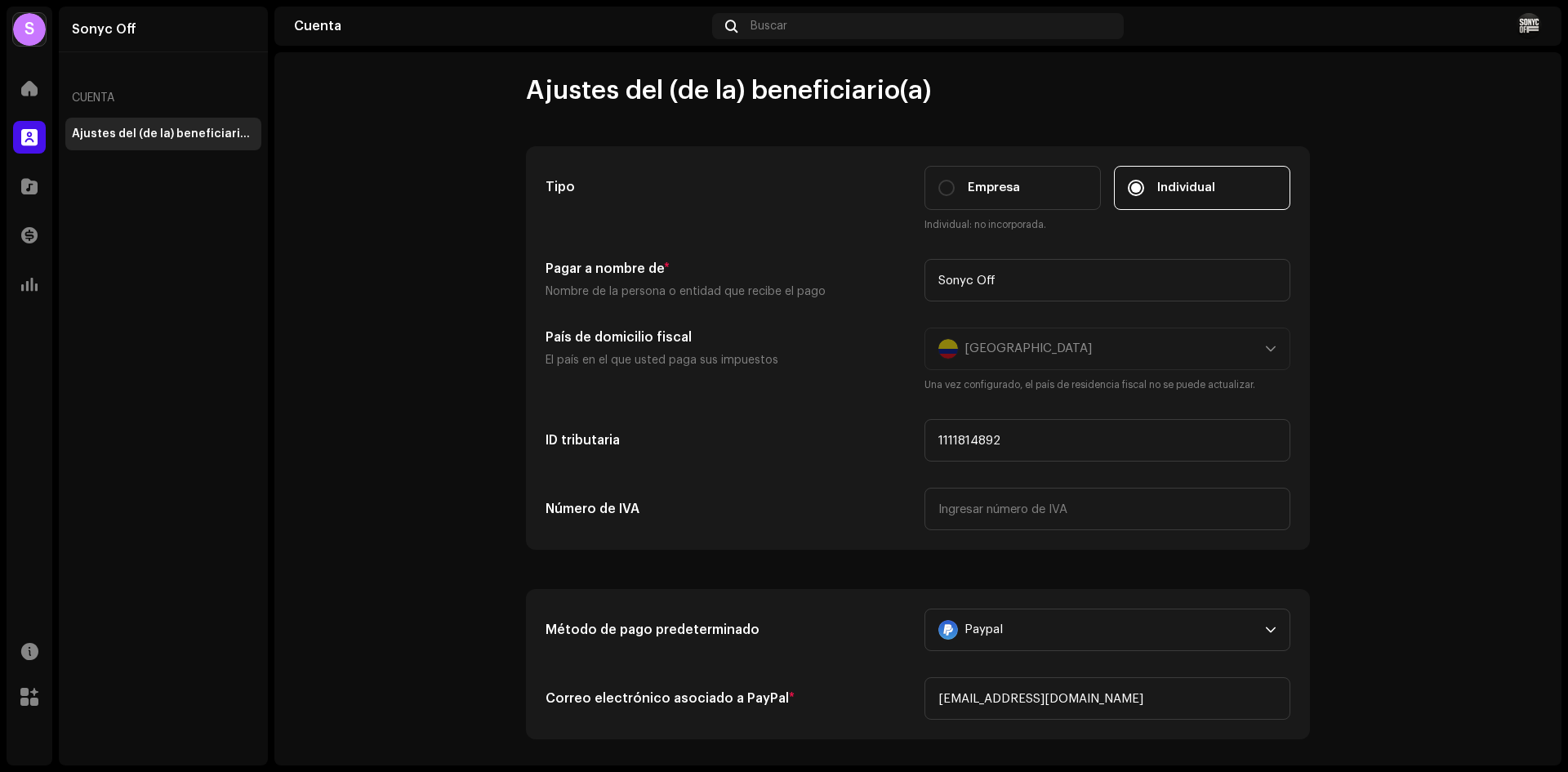
scroll to position [0, 0]
